Goal: Information Seeking & Learning: Find specific fact

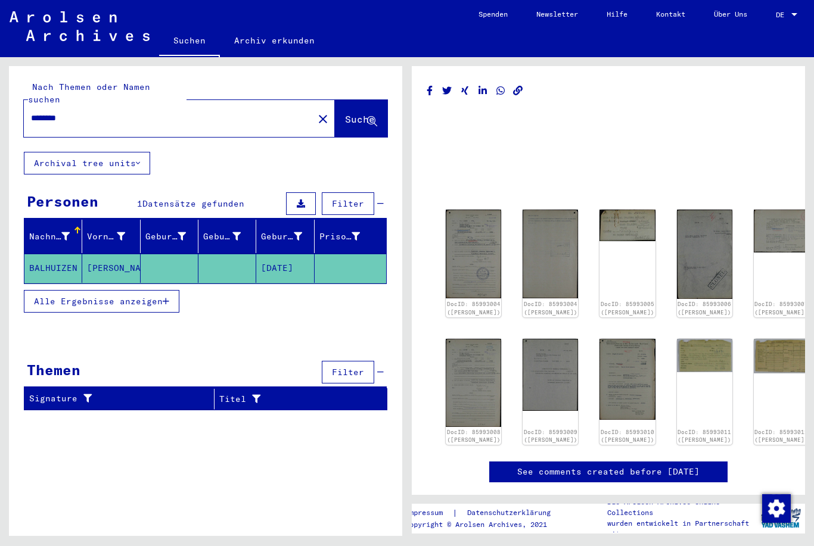
click at [599, 376] on img at bounding box center [626, 379] width 55 height 81
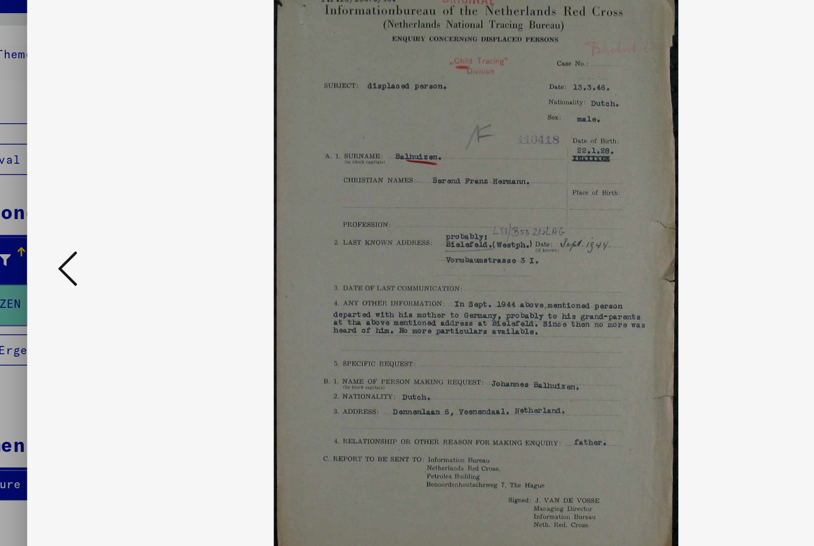
click at [413, 245] on img at bounding box center [407, 243] width 570 height 427
click at [104, 228] on icon at bounding box center [111, 242] width 14 height 29
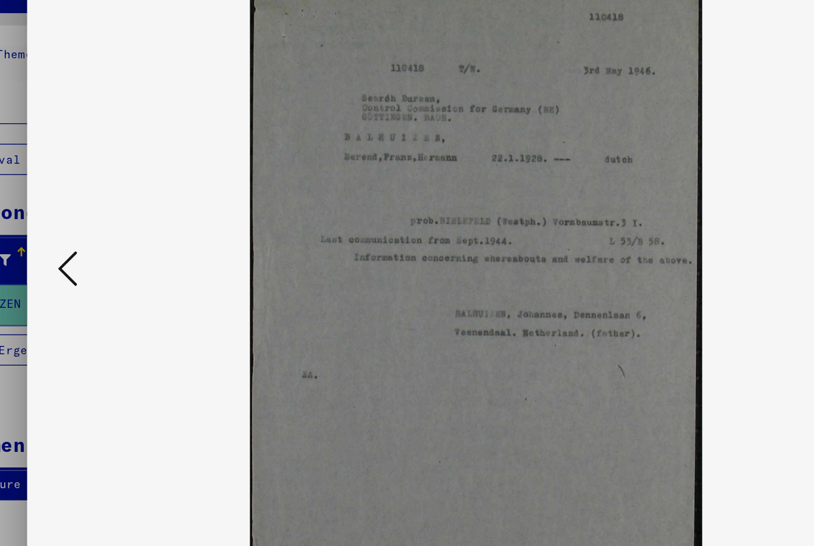
click at [101, 226] on button at bounding box center [111, 243] width 21 height 34
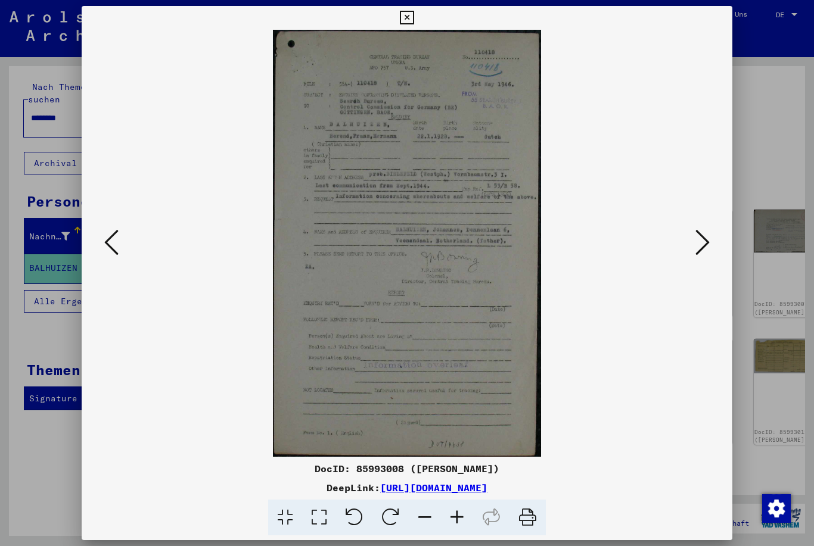
click at [123, 249] on img at bounding box center [407, 243] width 570 height 427
click at [107, 248] on icon at bounding box center [111, 242] width 14 height 29
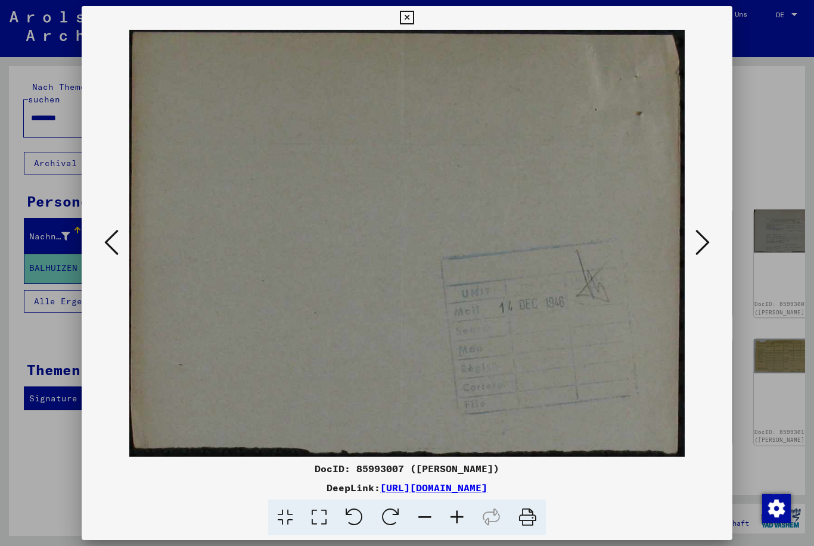
click at [110, 242] on icon at bounding box center [111, 242] width 14 height 29
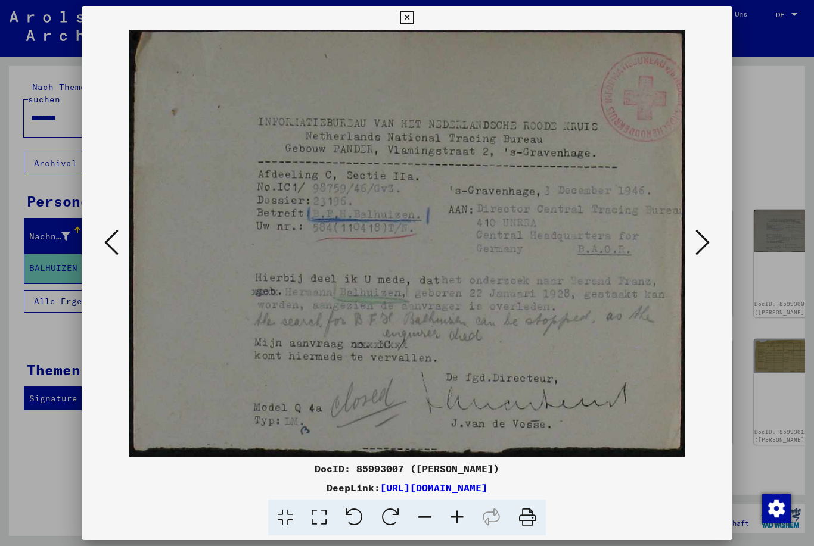
click at [117, 242] on icon at bounding box center [111, 242] width 14 height 29
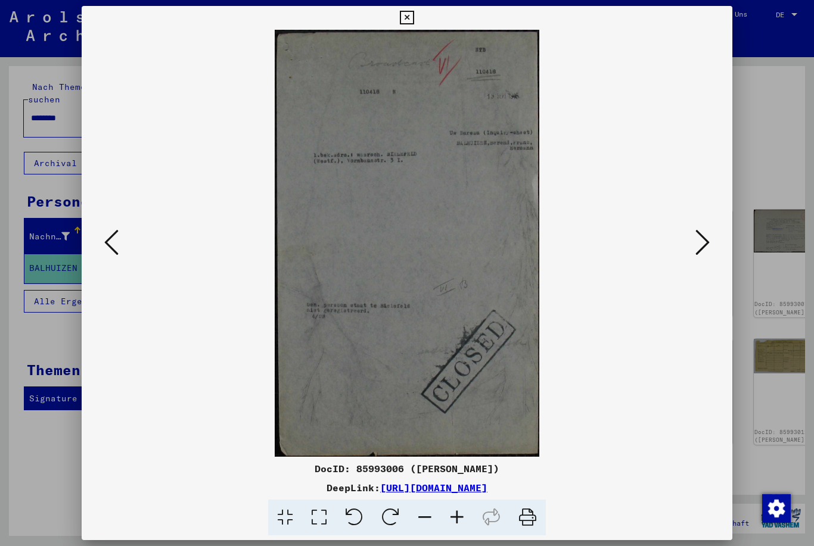
click at [117, 246] on icon at bounding box center [111, 242] width 14 height 29
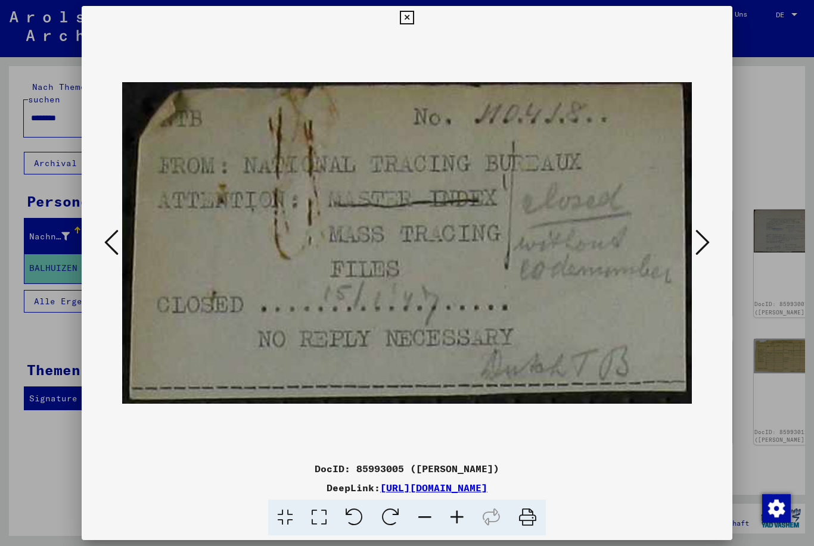
click at [102, 235] on button at bounding box center [111, 243] width 21 height 34
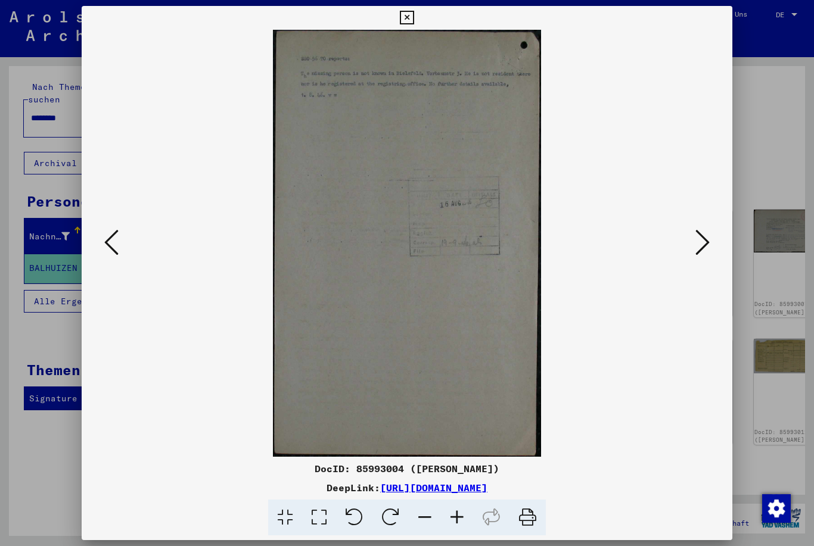
click at [118, 241] on icon at bounding box center [111, 242] width 14 height 29
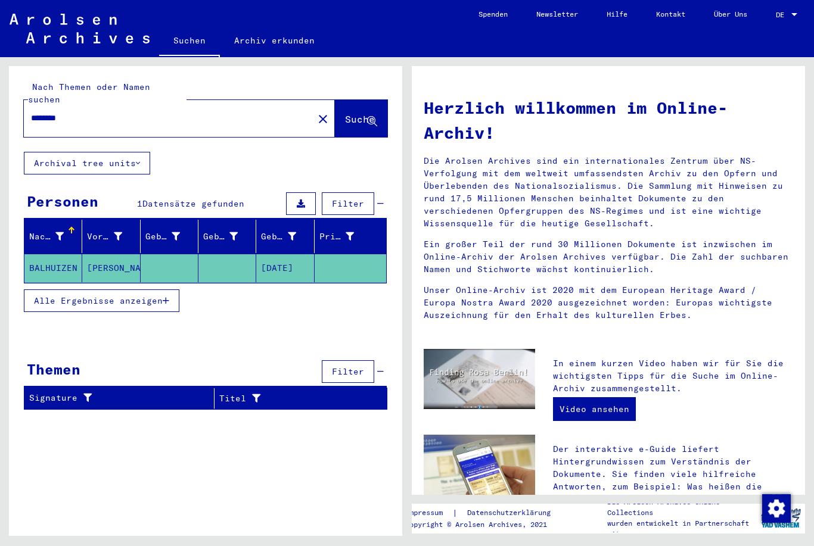
type input "******"
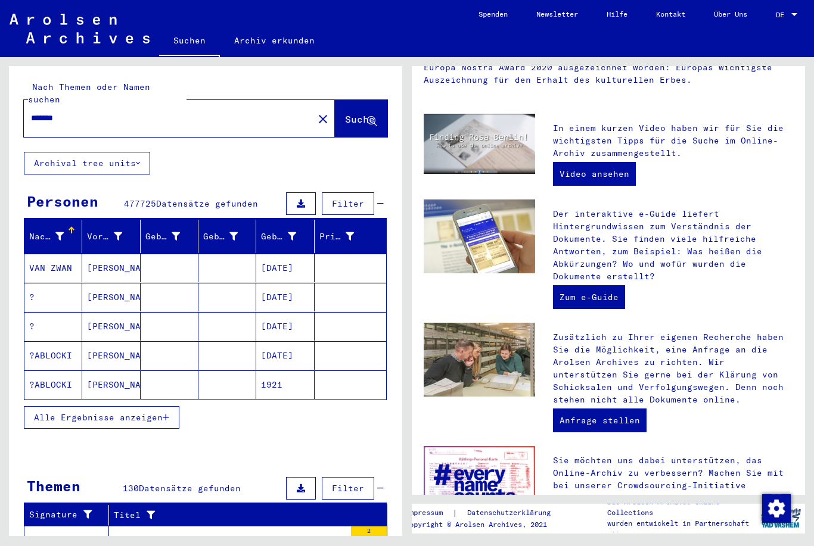
scroll to position [236, 0]
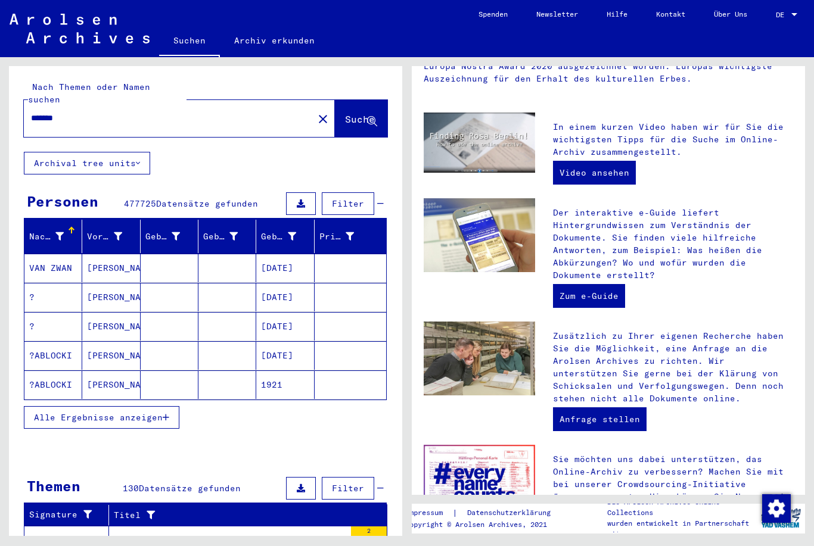
click at [299, 197] on button at bounding box center [301, 203] width 30 height 23
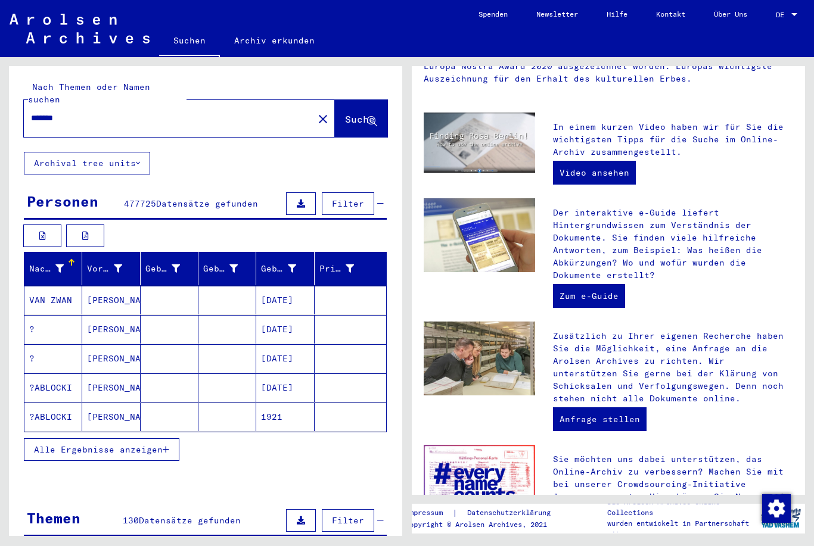
click at [300, 198] on button at bounding box center [301, 203] width 30 height 23
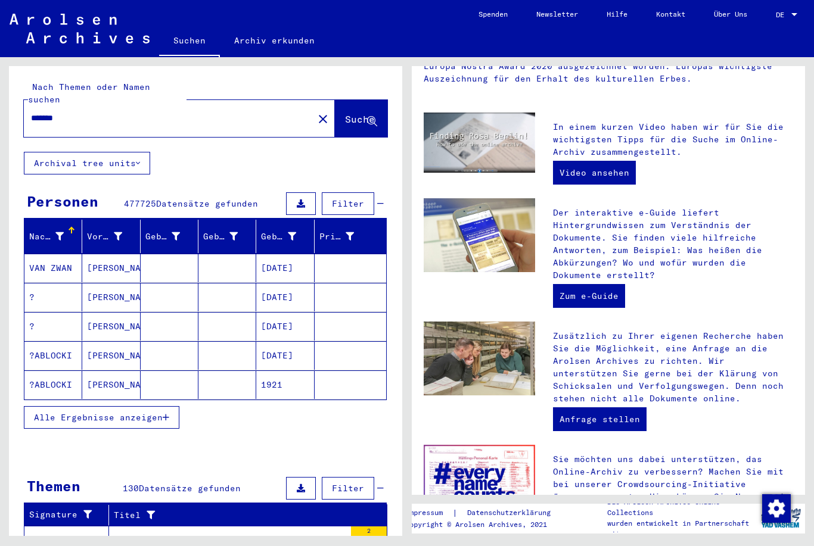
click at [305, 200] on icon at bounding box center [301, 204] width 8 height 8
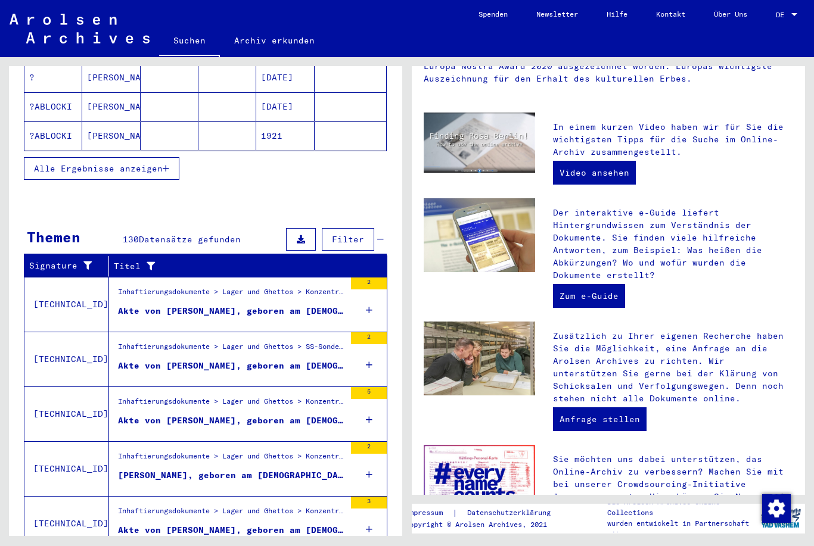
scroll to position [28, 0]
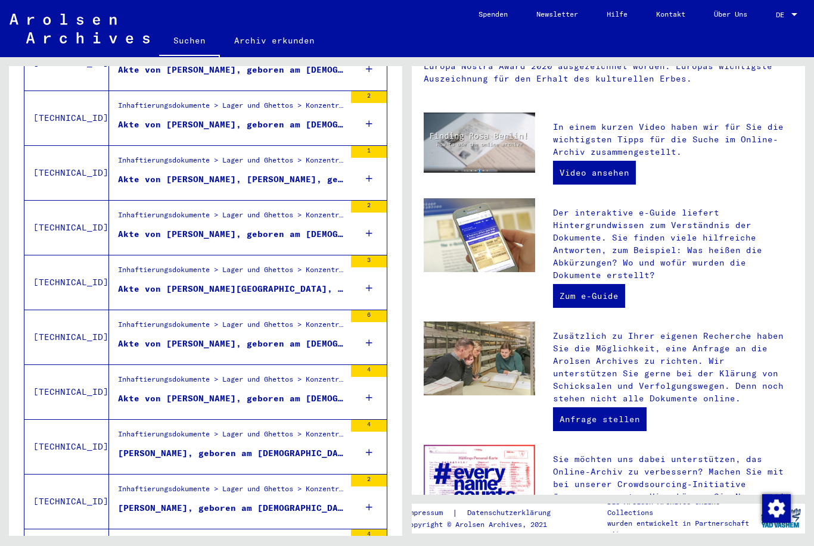
scroll to position [652, 0]
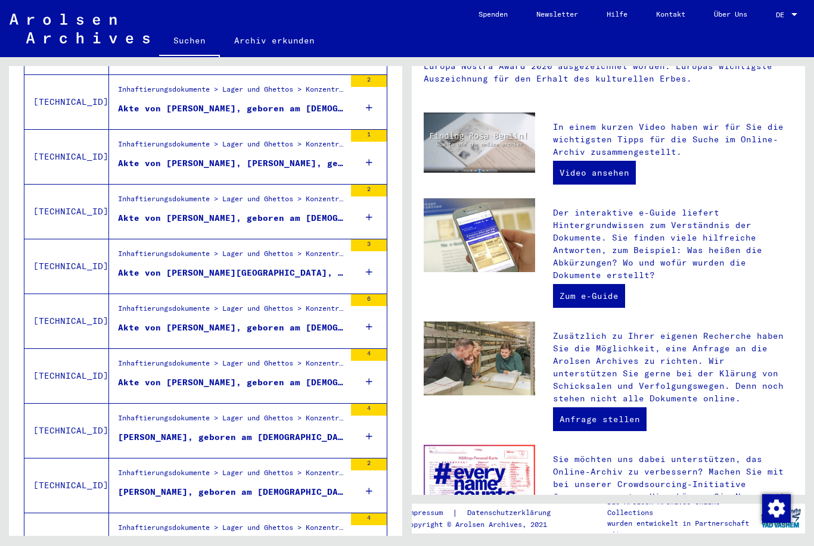
click at [359, 294] on div "6" at bounding box center [369, 321] width 36 height 54
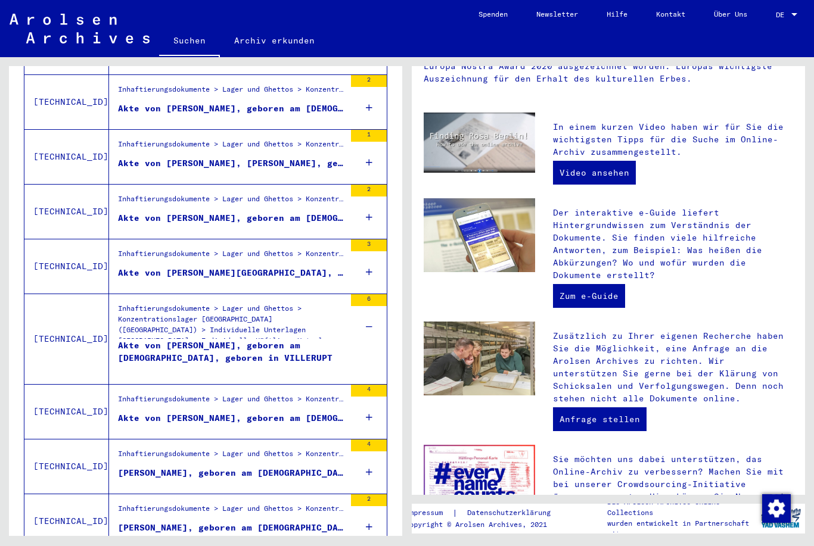
click at [291, 303] on div "Inhaftierungsdokumente > Lager und Ghettos > Konzentrationslager [GEOGRAPHIC_DA…" at bounding box center [231, 321] width 227 height 36
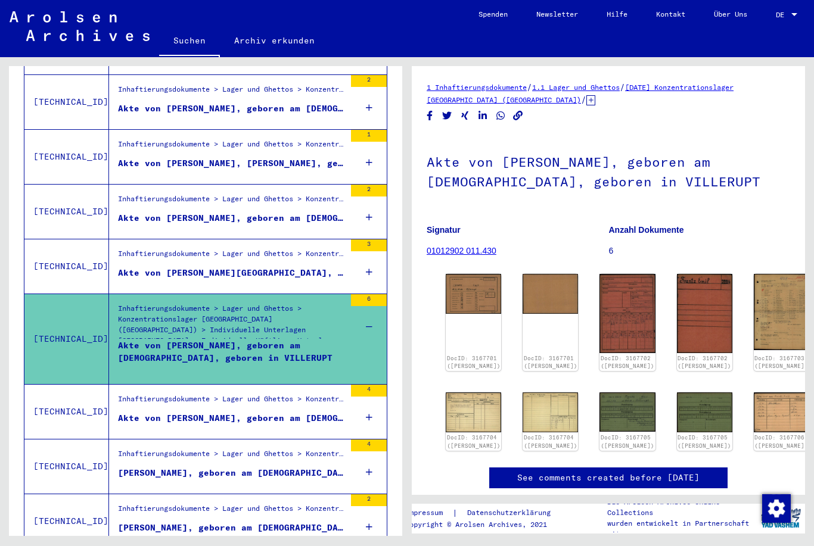
click at [469, 289] on div "DocID: 3167701 ([PERSON_NAME])" at bounding box center [473, 322] width 55 height 97
click at [465, 293] on div "DocID: 3167701 ([PERSON_NAME])" at bounding box center [473, 322] width 55 height 97
click at [461, 355] on link "DocID: 3167701 ([PERSON_NAME])" at bounding box center [474, 362] width 54 height 15
click at [474, 274] on img at bounding box center [473, 294] width 55 height 40
